Goal: Transaction & Acquisition: Purchase product/service

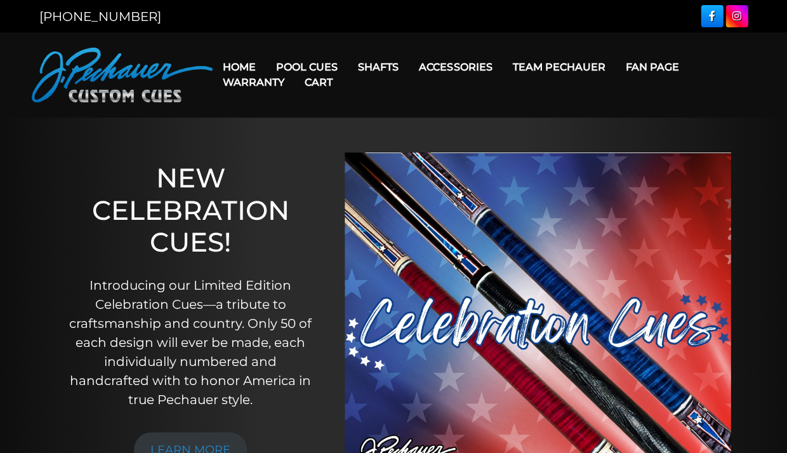
click at [321, 67] on link "Cart" at bounding box center [318, 82] width 48 height 32
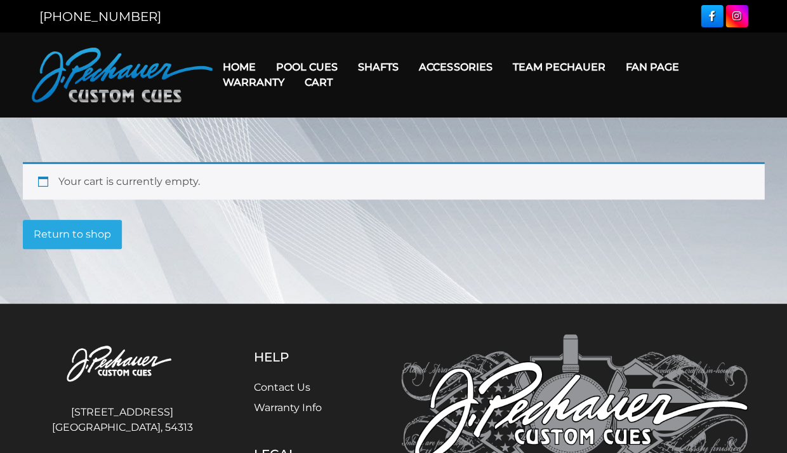
click at [314, 69] on link "Cart" at bounding box center [318, 82] width 48 height 32
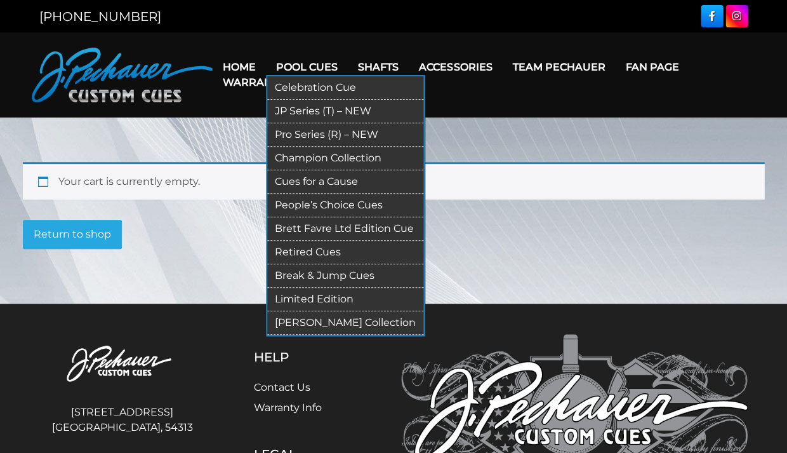
click at [308, 110] on link "JP Series (T) – NEW" at bounding box center [345, 111] width 156 height 23
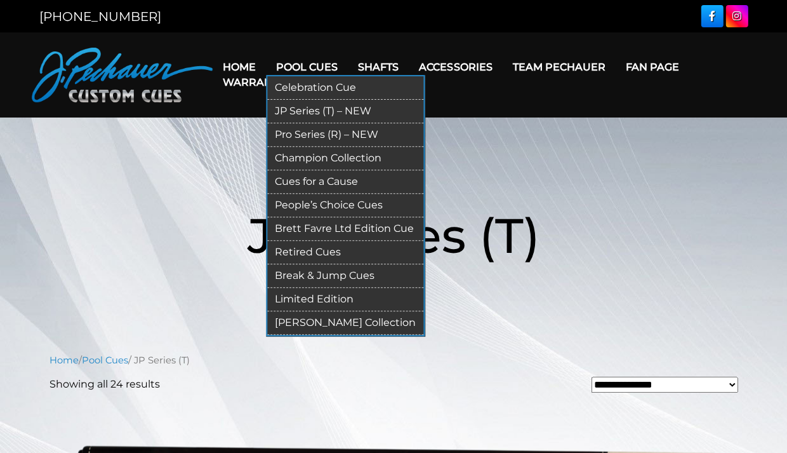
click at [332, 133] on link "Pro Series (R) – NEW" at bounding box center [345, 134] width 156 height 23
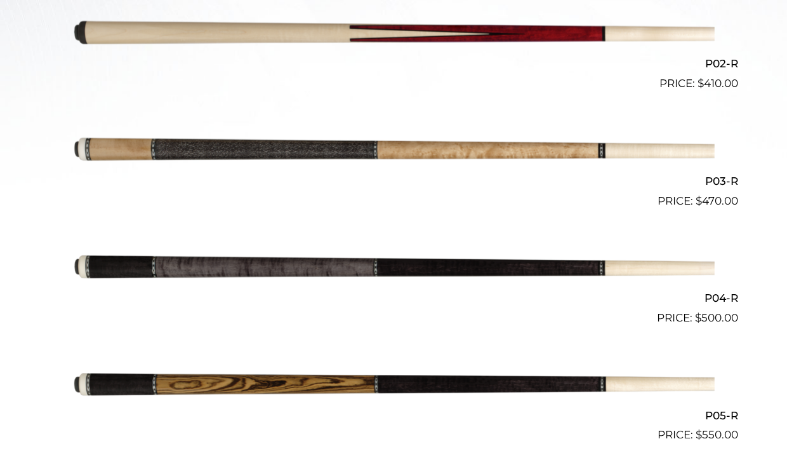
scroll to position [565, 0]
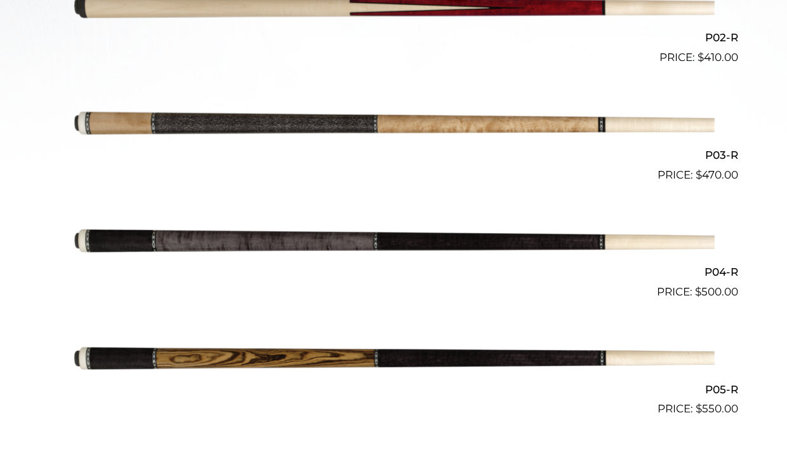
click at [534, 235] on img at bounding box center [393, 242] width 641 height 107
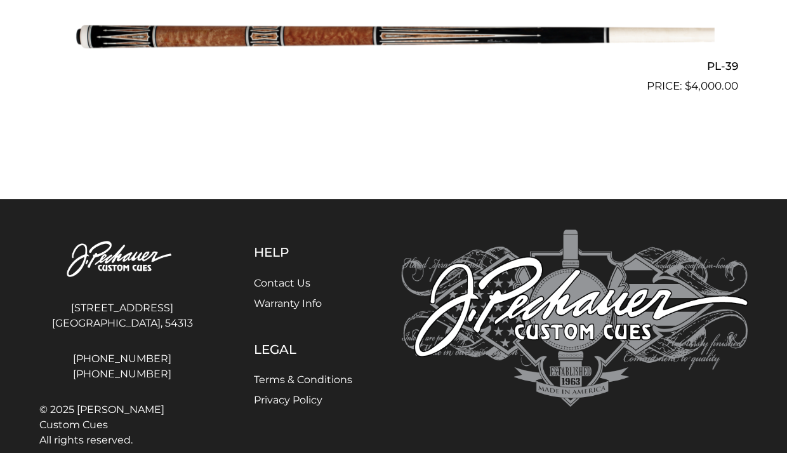
scroll to position [3837, 0]
